Goal: Information Seeking & Learning: Learn about a topic

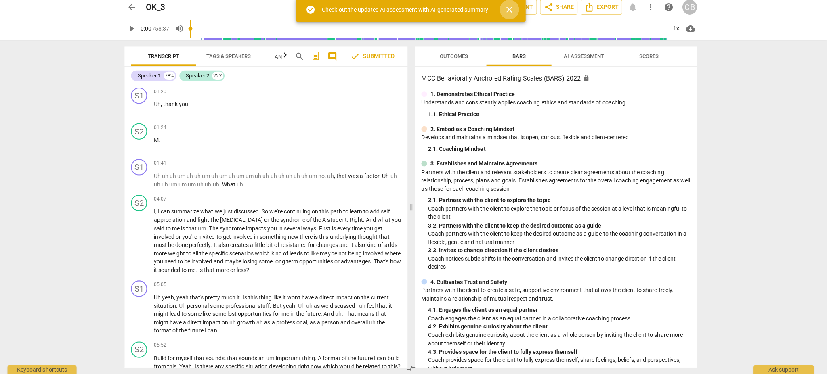
click at [511, 10] on span "close" at bounding box center [512, 12] width 10 height 10
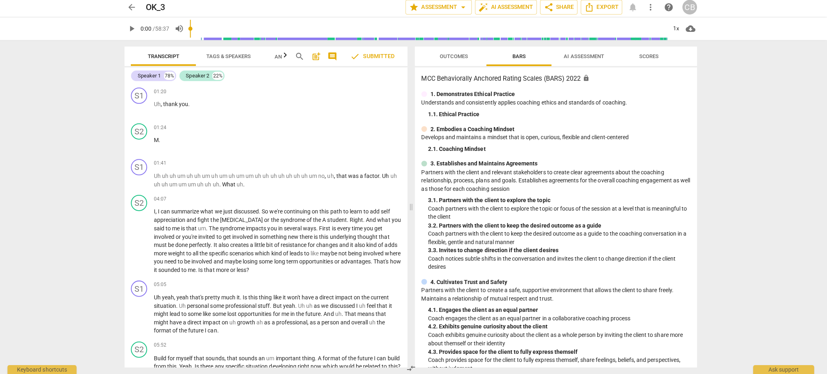
click at [136, 13] on span "arrow_back" at bounding box center [137, 10] width 10 height 10
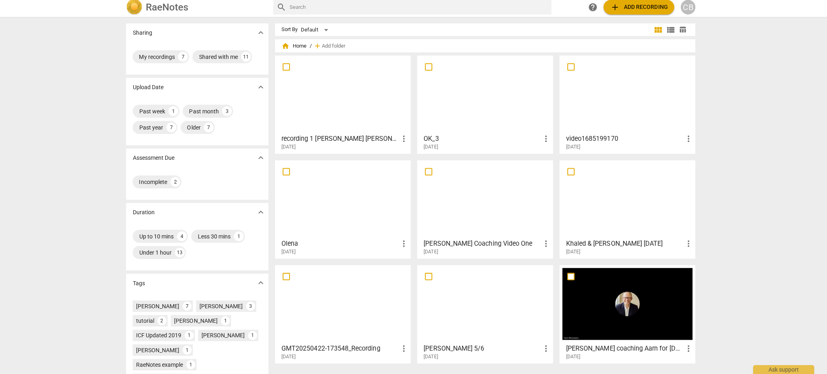
click at [358, 111] on div at bounding box center [345, 96] width 129 height 71
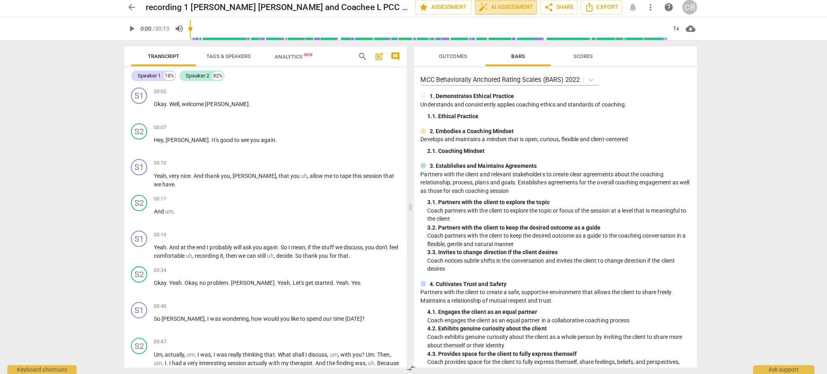
click at [518, 10] on span "auto_fix_high AI Assessment" at bounding box center [508, 10] width 54 height 10
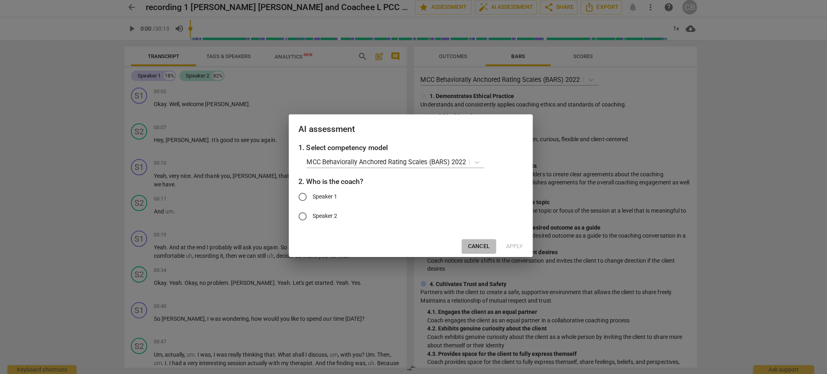
click at [478, 245] on span "Cancel" at bounding box center [480, 247] width 21 height 8
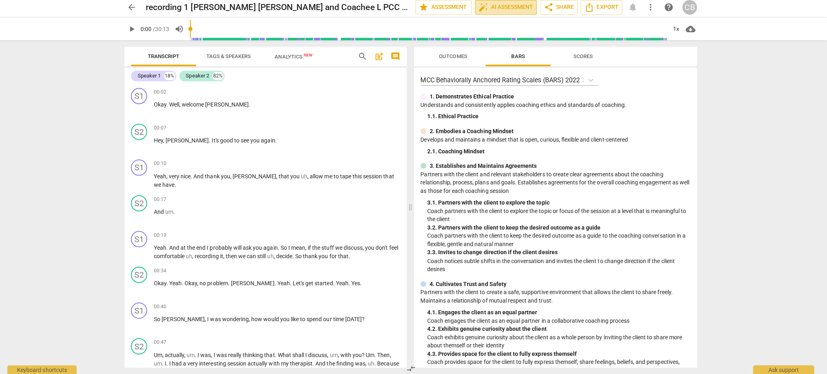
click at [498, 9] on span "auto_fix_high AI Assessment" at bounding box center [508, 10] width 54 height 10
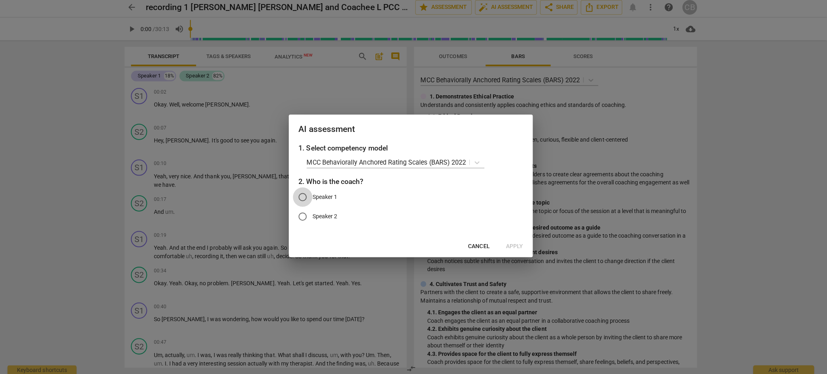
click at [310, 199] on input "Speaker 1" at bounding box center [305, 198] width 19 height 19
radio input "true"
click at [514, 244] on span "Apply" at bounding box center [516, 247] width 17 height 8
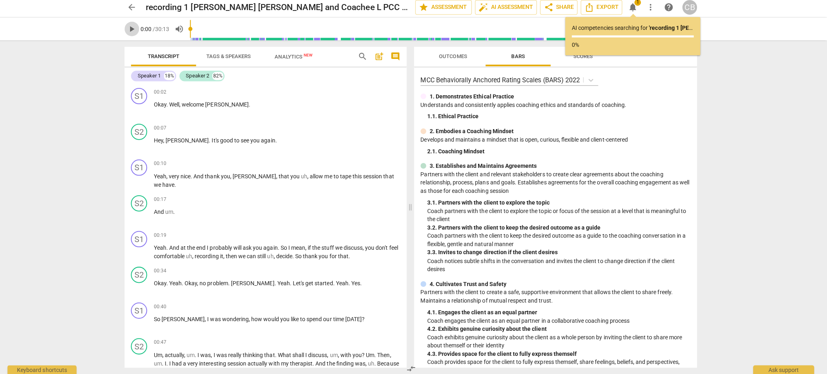
click at [137, 31] on span "play_arrow" at bounding box center [137, 31] width 10 height 10
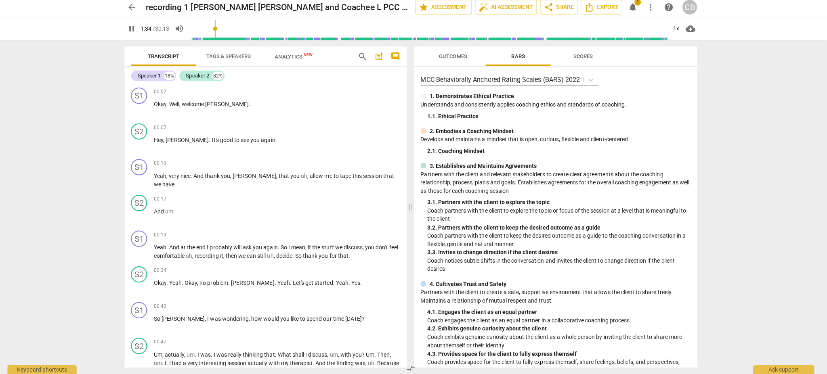
scroll to position [288, 0]
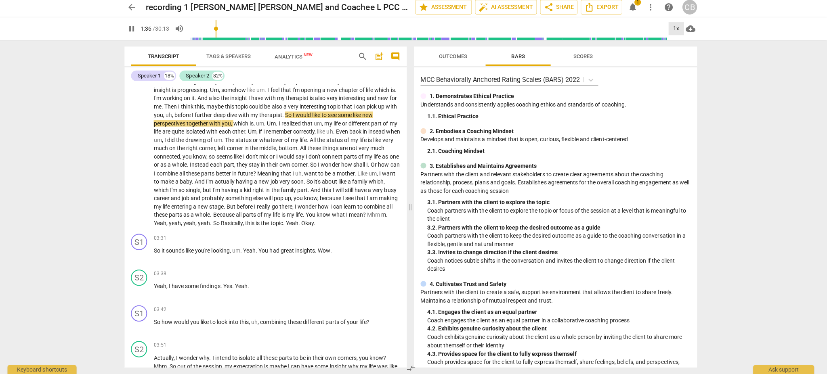
click at [677, 29] on div "1x" at bounding box center [676, 31] width 15 height 13
click at [677, 64] on li "1.25x" at bounding box center [682, 62] width 27 height 15
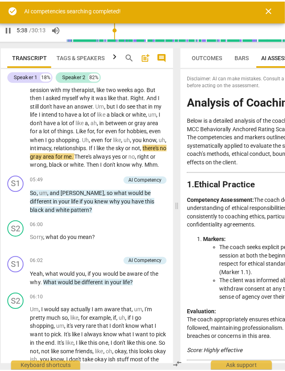
scroll to position [926, 0]
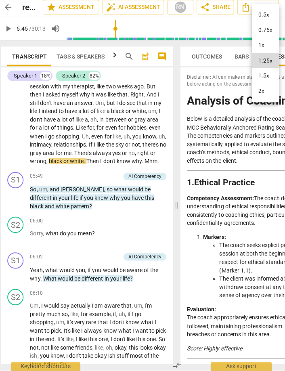
type input "345"
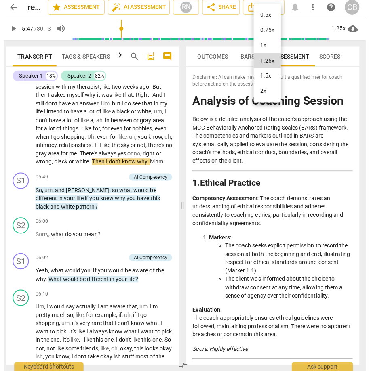
scroll to position [909, 0]
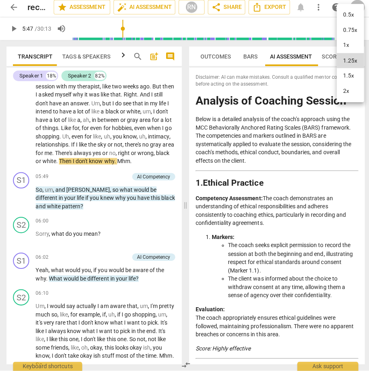
click at [13, 32] on div at bounding box center [184, 185] width 369 height 371
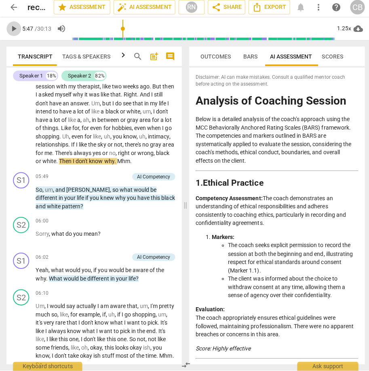
click at [13, 32] on span "play_arrow" at bounding box center [14, 31] width 10 height 10
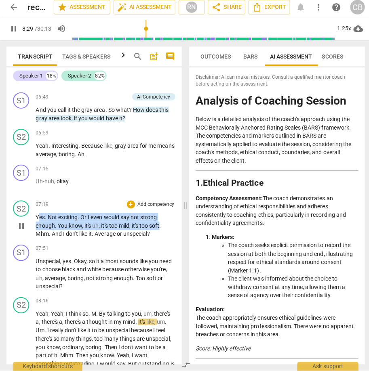
drag, startPoint x: 159, startPoint y: 253, endPoint x: 86, endPoint y: 250, distance: 73.5
click at [41, 239] on p "Yes . Not exciting . Or I even would say not strong enough . You know , it's uh…" at bounding box center [105, 226] width 138 height 25
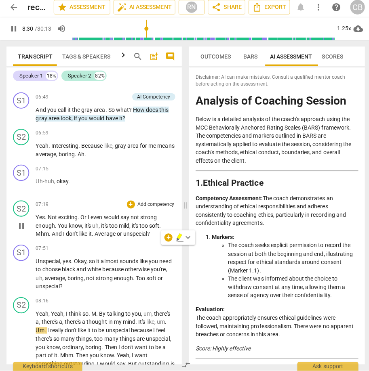
click at [126, 238] on span "unspecial" at bounding box center [134, 235] width 24 height 6
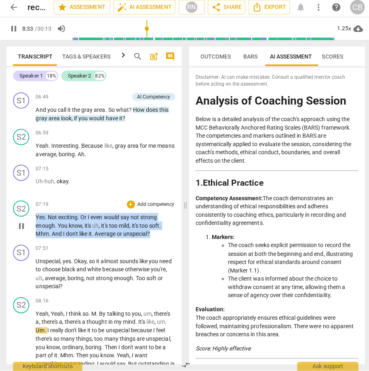
drag, startPoint x: 153, startPoint y: 259, endPoint x: 36, endPoint y: 244, distance: 117.2
click at [36, 239] on p "Yes . Not exciting . Or I even would say not strong enough . You know , it's uh…" at bounding box center [105, 226] width 138 height 25
copy p "Yes . Not exciting . Or I even would say not strong enough . You know , it's uh…"
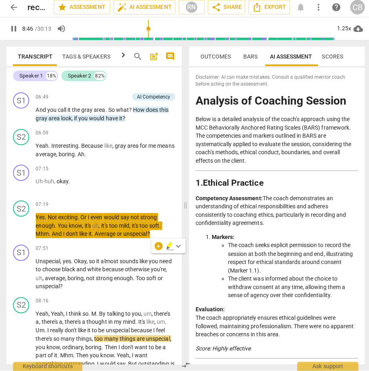
scroll to position [1470, 0]
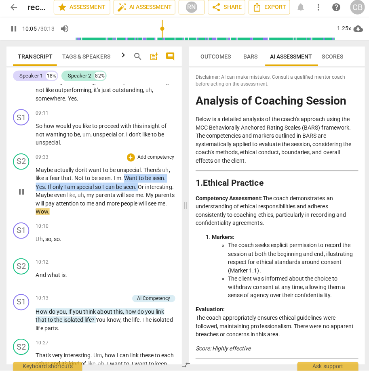
drag, startPoint x: 139, startPoint y: 210, endPoint x: 126, endPoint y: 204, distance: 14.5
click at [126, 204] on p "Maybe actually don't want to be unspecial . There's uh , like a fear that . Not…" at bounding box center [105, 193] width 138 height 50
copy p "Want to be seen . Yes . If only I am special so I can be seen ."
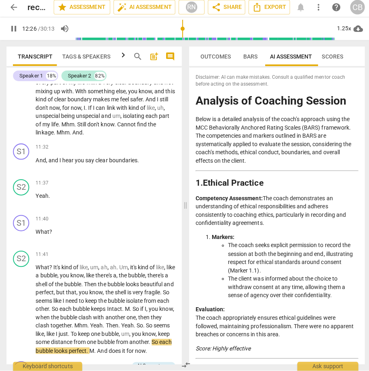
scroll to position [2039, 0]
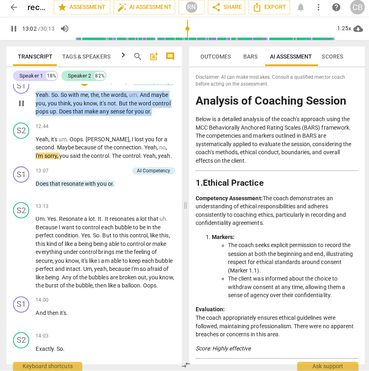
drag, startPoint x: 161, startPoint y: 144, endPoint x: 35, endPoint y: 128, distance: 127.7
click at [36, 118] on p "Yeah . So . So with me , the , the words , um . And maybe you , you think , you…" at bounding box center [105, 105] width 138 height 25
copy p "Yeah . So . So with me , the , the words , um . And maybe you , you think , you…"
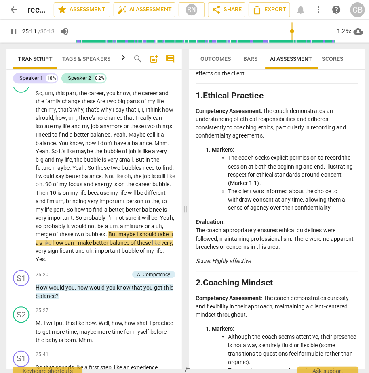
scroll to position [151, 0]
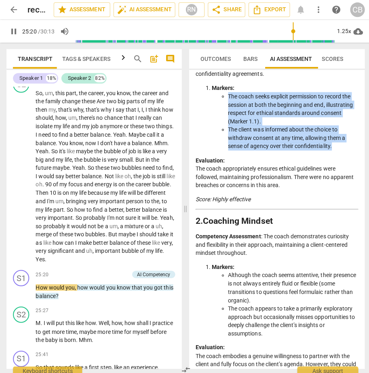
drag, startPoint x: 334, startPoint y: 144, endPoint x: 224, endPoint y: 94, distance: 120.5
click at [224, 94] on ul "The coach seeks explicit permission to record the session at both the beginning…" at bounding box center [283, 121] width 146 height 58
copy ul "The coach seeks explicit permission to record the session at both the beginning…"
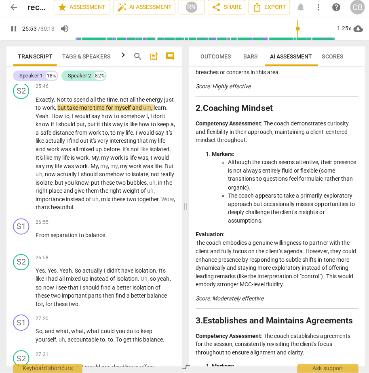
scroll to position [267, 0]
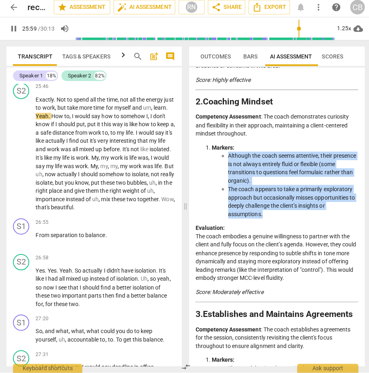
drag, startPoint x: 269, startPoint y: 218, endPoint x: 224, endPoint y: 159, distance: 74.0
click at [224, 159] on ul "Although the coach seems attentive, their presence is not always entirely fluid…" at bounding box center [283, 186] width 146 height 66
copy ul "Although the coach seems attentive, their presence is not always entirely fluid…"
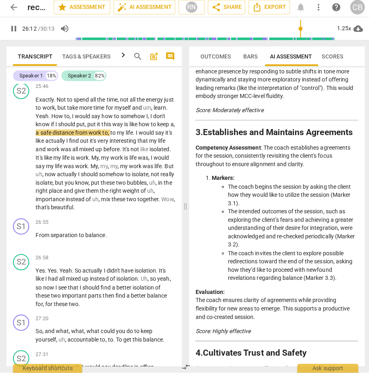
scroll to position [453, 0]
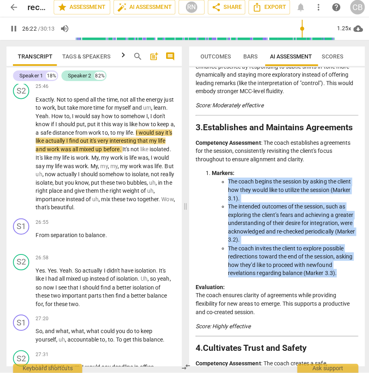
drag, startPoint x: 338, startPoint y: 271, endPoint x: 225, endPoint y: 181, distance: 144.8
click at [225, 181] on ul "The coach begins the session by asking the client how they would like to utiliz…" at bounding box center [283, 228] width 146 height 99
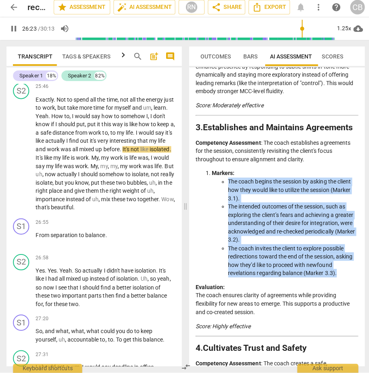
copy ul "The coach begins the session by asking the client how they would like to utiliz…"
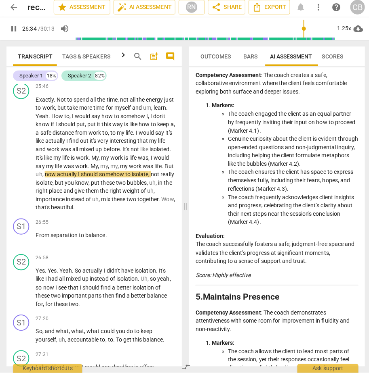
scroll to position [741, 0]
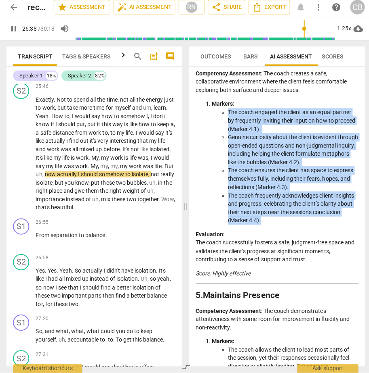
drag, startPoint x: 264, startPoint y: 227, endPoint x: 222, endPoint y: 113, distance: 122.1
click at [222, 113] on ul "The coach engaged the client as an equal partner by frequently inviting their i…" at bounding box center [283, 168] width 146 height 116
copy ul "The coach engaged the client as an equal partner by frequently inviting their i…"
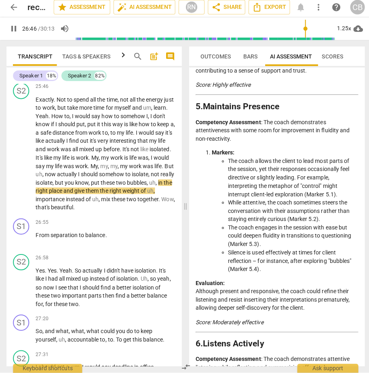
scroll to position [934, 0]
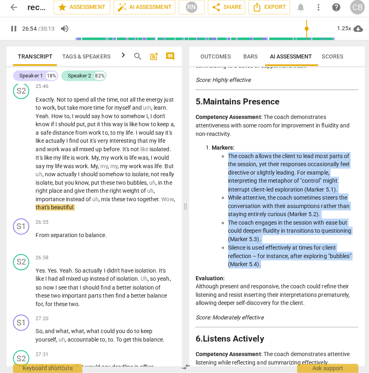
drag, startPoint x: 288, startPoint y: 272, endPoint x: 224, endPoint y: 166, distance: 124.3
click at [224, 166] on ul "The coach allows the client to lead most parts of the session, yet their respon…" at bounding box center [283, 212] width 146 height 116
copy ul "The coach allows the client to lead most parts of the session, yet their respon…"
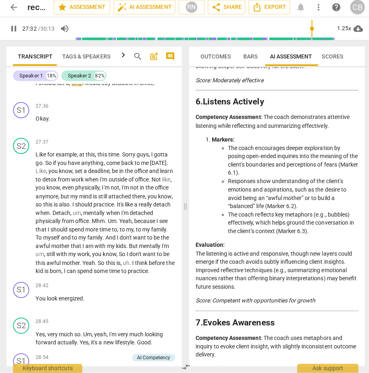
scroll to position [1173, 0]
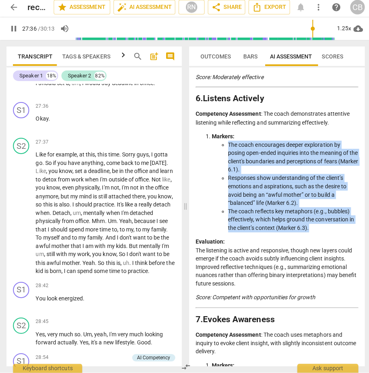
drag, startPoint x: 318, startPoint y: 239, endPoint x: 225, endPoint y: 156, distance: 124.4
click at [225, 156] on ul "The coach encourages deeper exploration by posing open-ended inquiries into the…" at bounding box center [283, 188] width 146 height 91
copy ul "The coach encourages deeper exploration by posing open-ended inquiries into the…"
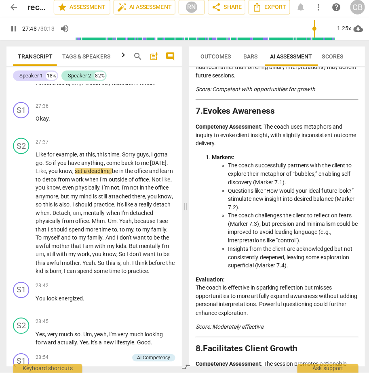
scroll to position [1380, 0]
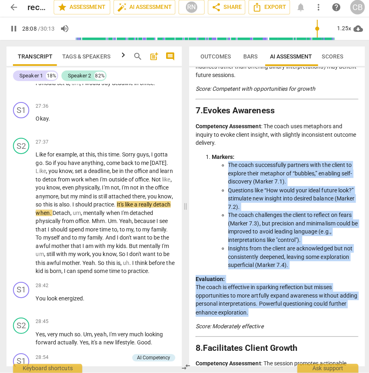
drag, startPoint x: 275, startPoint y: 321, endPoint x: 218, endPoint y: 173, distance: 158.0
copy div "The coach successfully partners with the client to explore their metaphor of “b…"
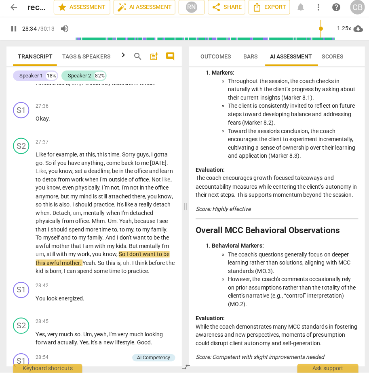
scroll to position [1682, 0]
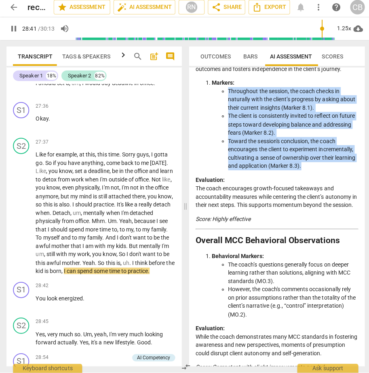
drag, startPoint x: 330, startPoint y: 173, endPoint x: 227, endPoint y: 100, distance: 125.9
click at [227, 100] on ul "Throughout the session, the coach checks in naturally with the client’s progres…" at bounding box center [283, 130] width 146 height 83
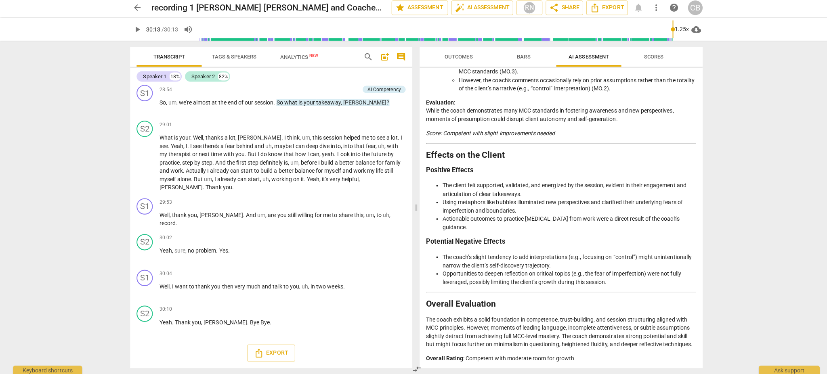
scroll to position [1425, 0]
type input "1813"
